Goal: Task Accomplishment & Management: Complete application form

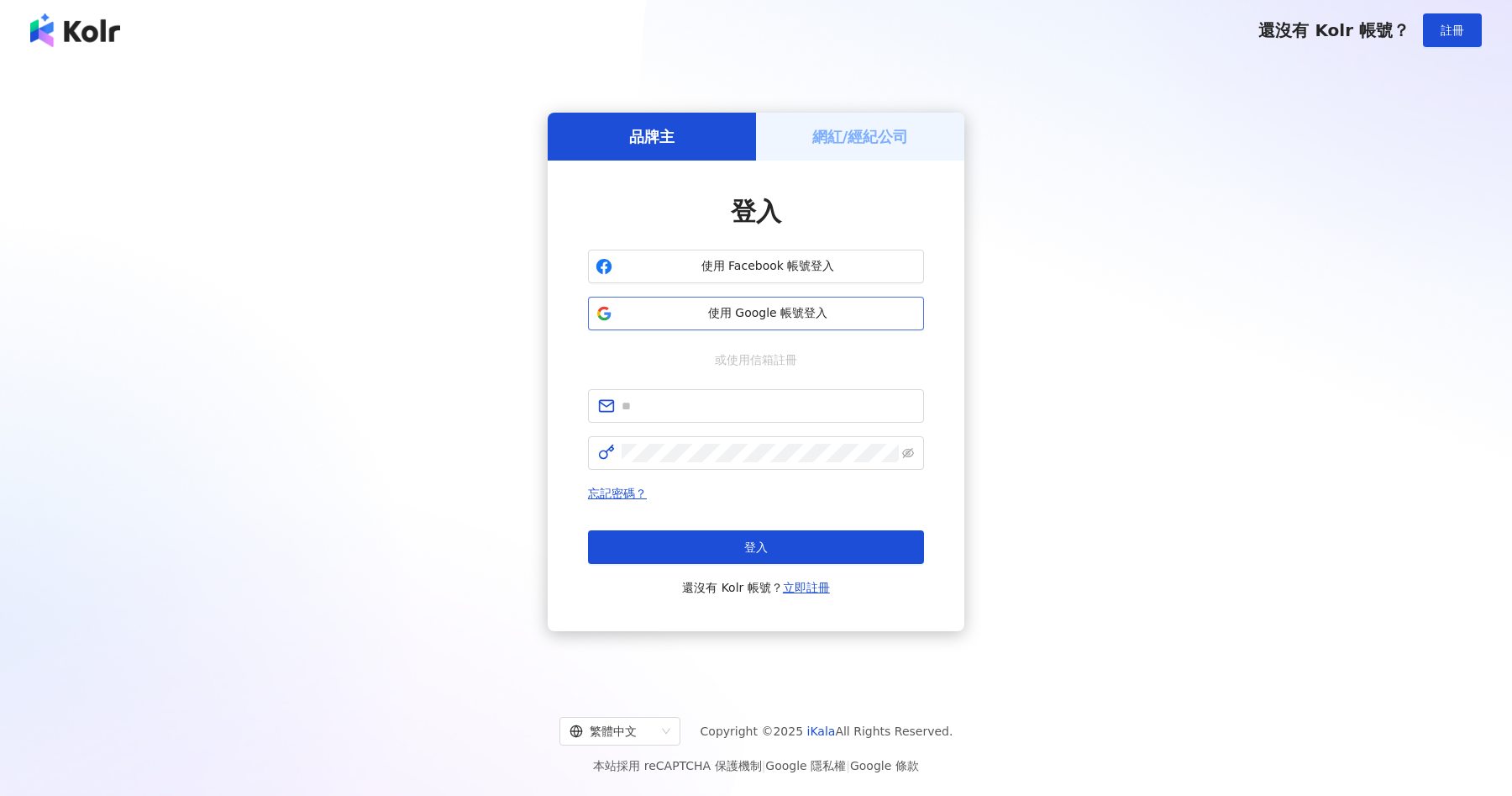
click at [797, 302] on button "使用 Google 帳號登入" at bounding box center [756, 313] width 336 height 34
